Goal: Entertainment & Leisure: Consume media (video, audio)

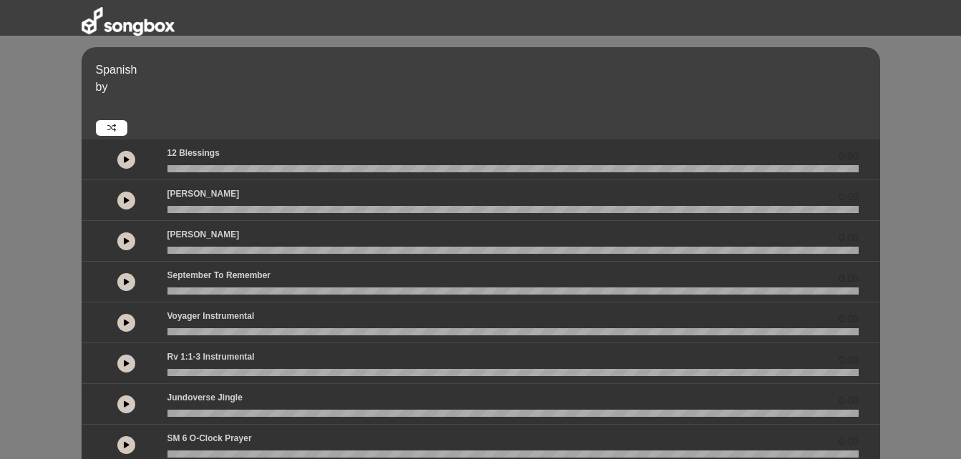
click at [122, 199] on button at bounding box center [126, 201] width 18 height 18
click at [128, 165] on button at bounding box center [126, 160] width 18 height 18
click at [127, 195] on button at bounding box center [126, 201] width 18 height 18
click at [125, 238] on icon at bounding box center [127, 241] width 6 height 7
click at [124, 284] on icon at bounding box center [127, 281] width 6 height 7
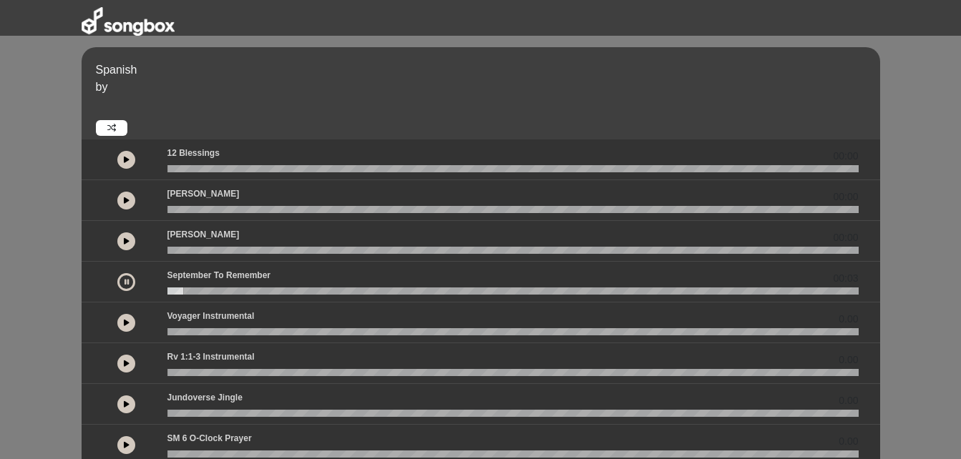
click at [120, 323] on button at bounding box center [126, 323] width 18 height 18
click at [127, 359] on button at bounding box center [126, 364] width 18 height 18
click at [127, 441] on button at bounding box center [126, 446] width 18 height 18
click at [121, 197] on button at bounding box center [126, 201] width 18 height 18
